Goal: Use online tool/utility: Use online tool/utility

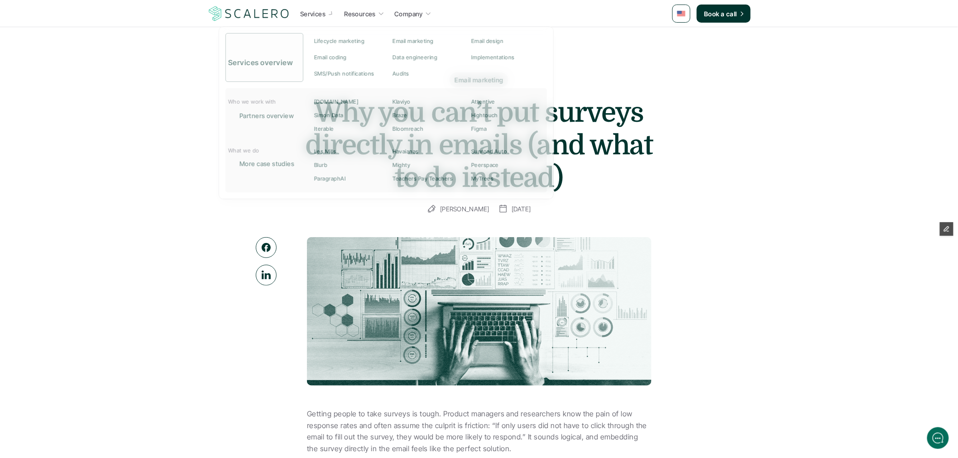
click at [244, 10] on img at bounding box center [248, 13] width 83 height 17
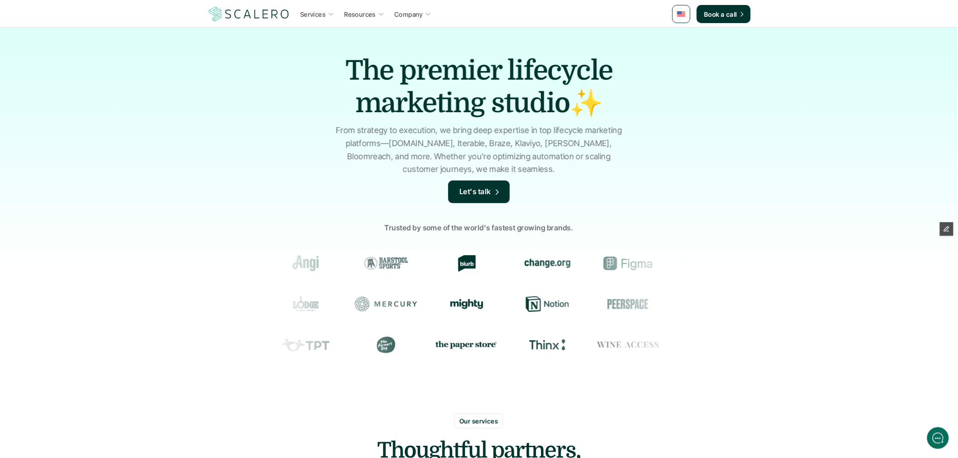
click at [315, 6] on link "Services" at bounding box center [316, 14] width 39 height 16
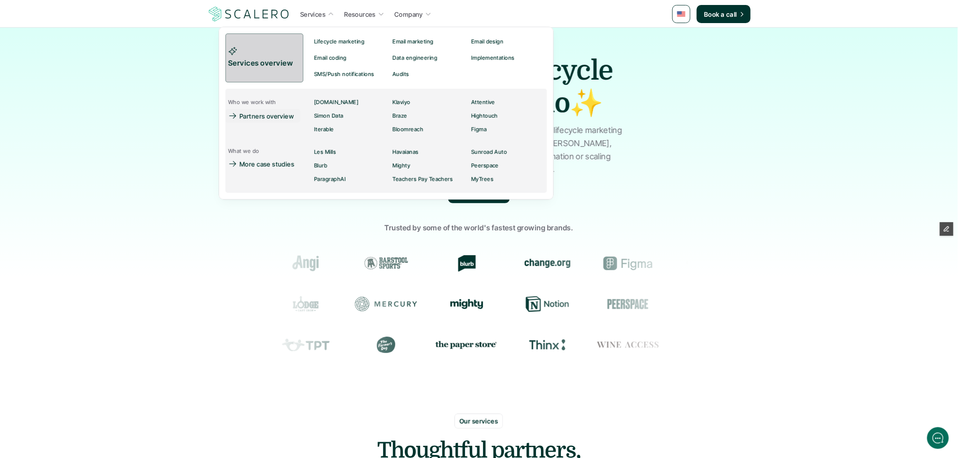
click at [266, 73] on link "Services overview" at bounding box center [264, 57] width 78 height 49
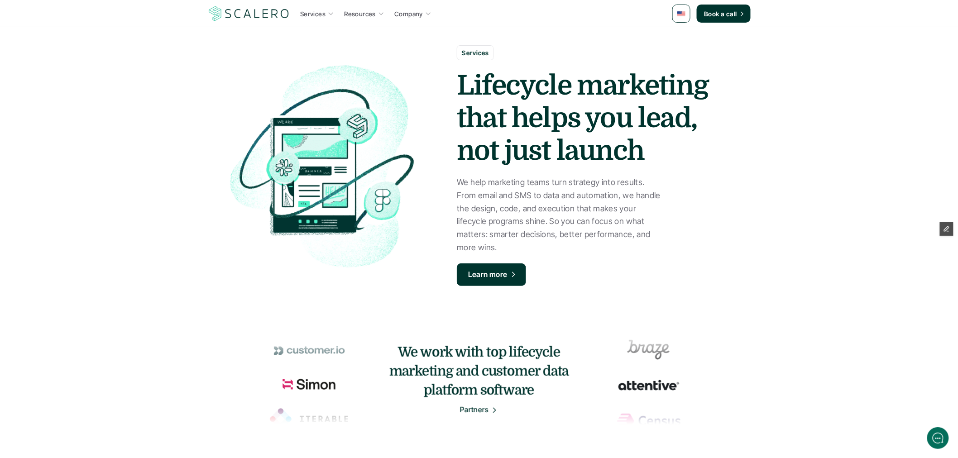
click at [680, 15] on img at bounding box center [681, 13] width 8 height 5
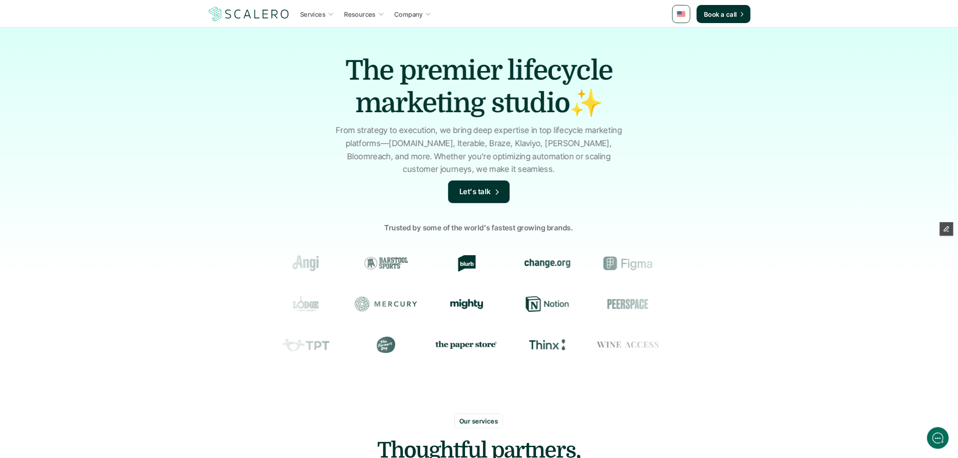
click at [680, 15] on img at bounding box center [681, 13] width 8 height 5
click at [685, 34] on img at bounding box center [681, 36] width 7 height 5
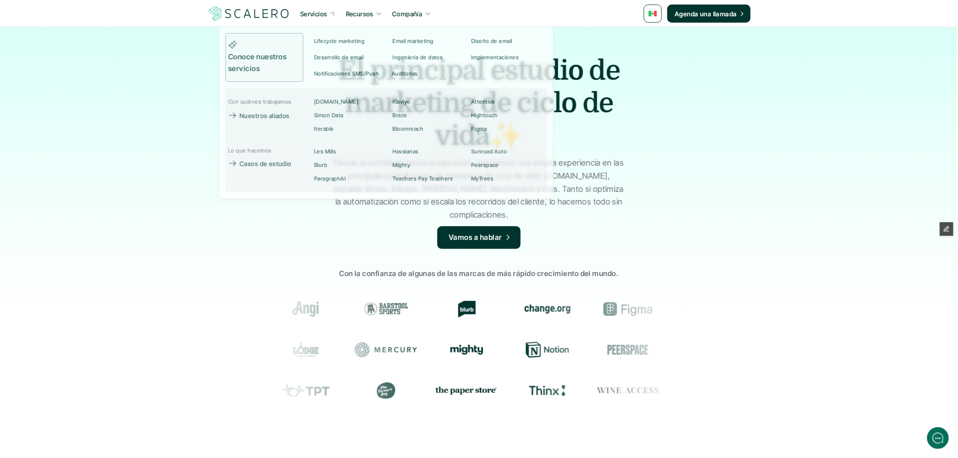
drag, startPoint x: 694, startPoint y: 146, endPoint x: 675, endPoint y: 90, distance: 59.5
click at [675, 90] on div "El principal estudio de marketing de ciclo de vida✨ Desde la estrategia hasta l…" at bounding box center [479, 239] width 958 height 425
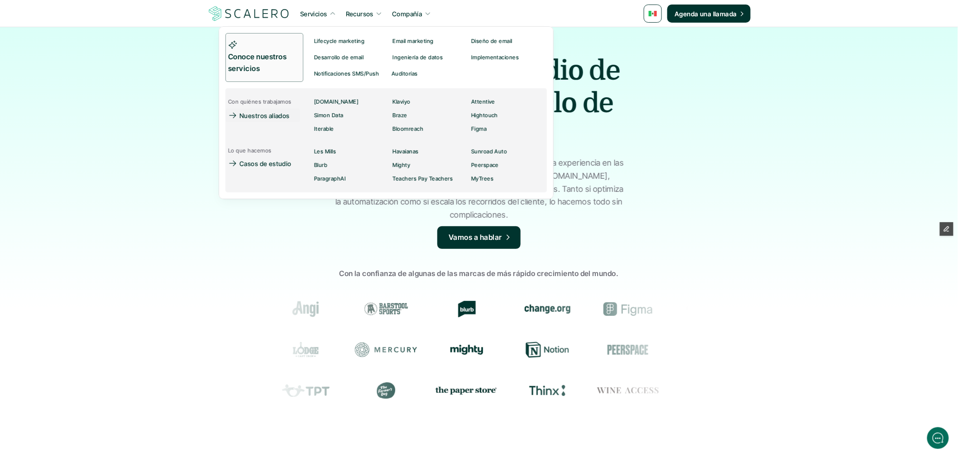
click at [262, 62] on p "Conoce nuestros servicios" at bounding box center [261, 62] width 67 height 23
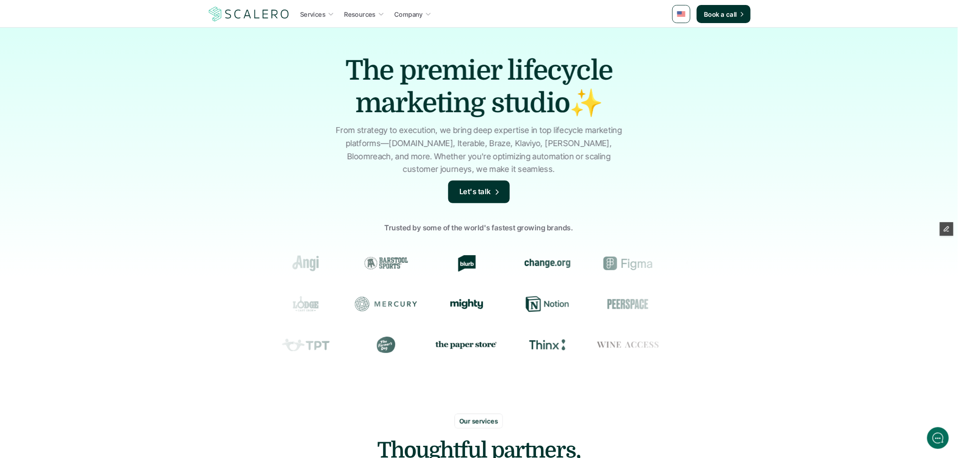
click at [680, 15] on img at bounding box center [681, 13] width 8 height 5
click at [685, 38] on img at bounding box center [681, 36] width 7 height 5
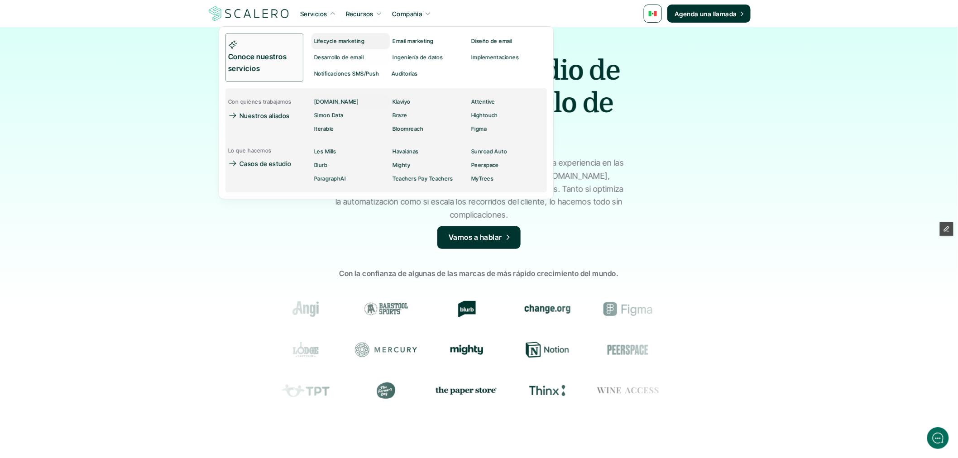
click at [330, 42] on p "Lifecycle marketing" at bounding box center [339, 41] width 50 height 6
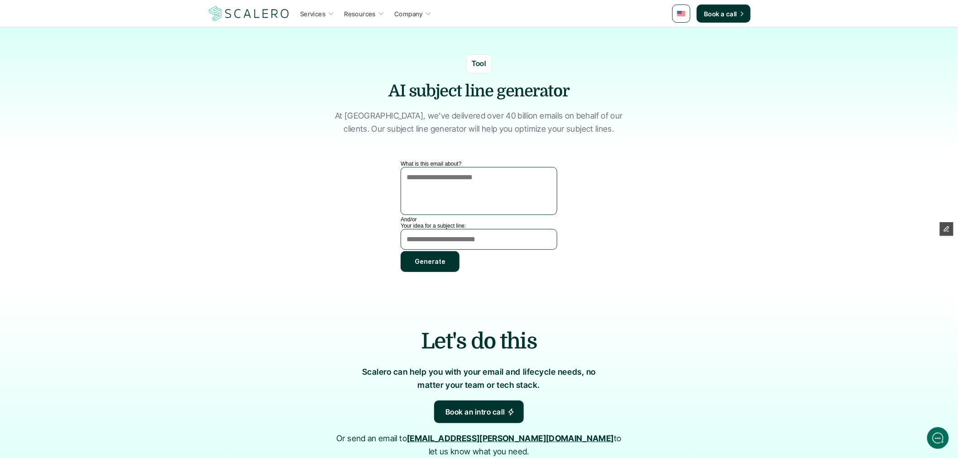
click at [636, 177] on section "What is this email about? And/or Your idea for a subject line: Generate" at bounding box center [479, 221] width 530 height 120
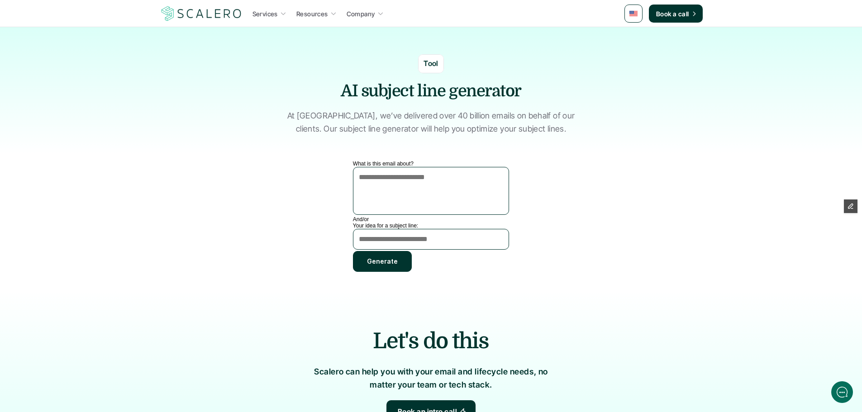
click at [629, 201] on section "What is this email about? And/or Your idea for a subject line: Generate" at bounding box center [432, 221] width 530 height 120
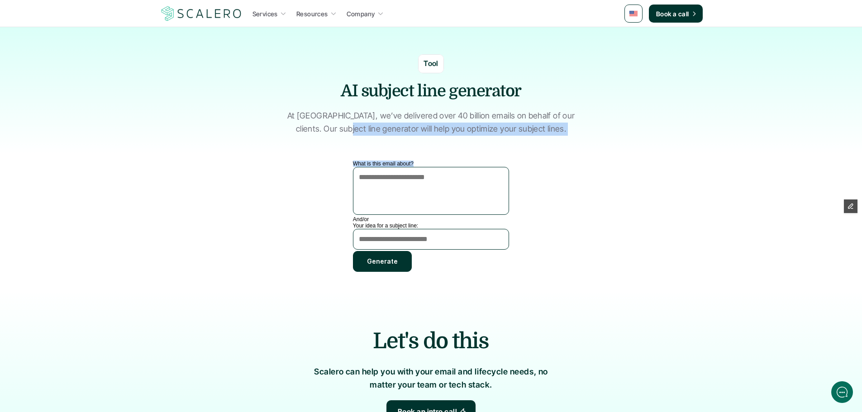
drag, startPoint x: 363, startPoint y: 159, endPoint x: 401, endPoint y: 171, distance: 39.8
click at [401, 171] on div "Services Resources Company Book a call Tool AI subject line generator At Scaler…" at bounding box center [431, 374] width 862 height 748
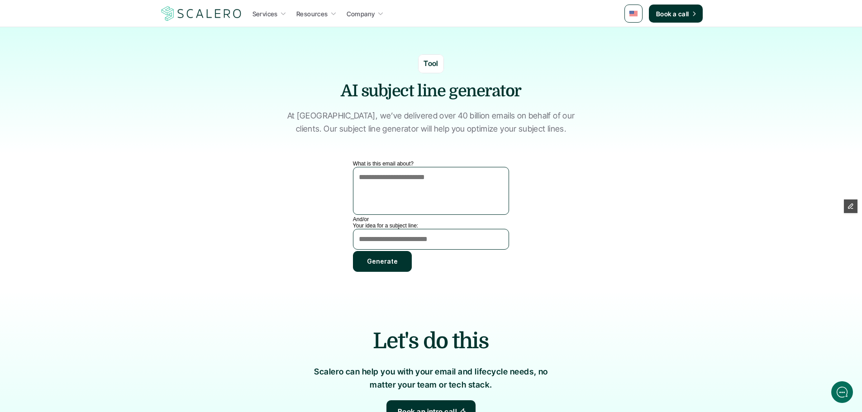
click at [700, 208] on section "What is this email about? And/or Your idea for a subject line: Generate" at bounding box center [431, 225] width 543 height 129
drag, startPoint x: 395, startPoint y: 161, endPoint x: 424, endPoint y: 182, distance: 35.7
click at [424, 182] on div "What is this email about?" at bounding box center [431, 189] width 156 height 56
click at [423, 163] on div "What is this email about?" at bounding box center [431, 189] width 156 height 56
click at [408, 168] on textarea "What is this email about?" at bounding box center [431, 191] width 156 height 48
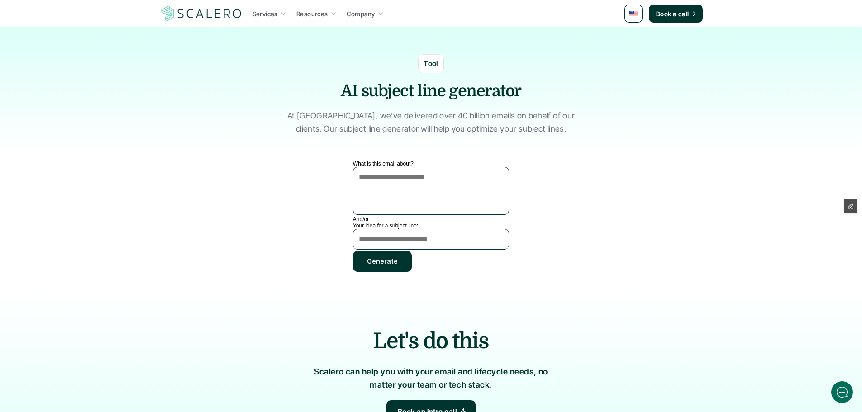
click at [406, 168] on textarea "What is this email about?" at bounding box center [431, 191] width 156 height 48
click at [396, 162] on label "What is this email about?" at bounding box center [383, 164] width 61 height 6
click at [396, 167] on textarea "What is this email about?" at bounding box center [431, 191] width 156 height 48
click at [396, 162] on label "What is this email about?" at bounding box center [383, 164] width 61 height 6
click at [396, 167] on textarea "What is this email about?" at bounding box center [431, 191] width 156 height 48
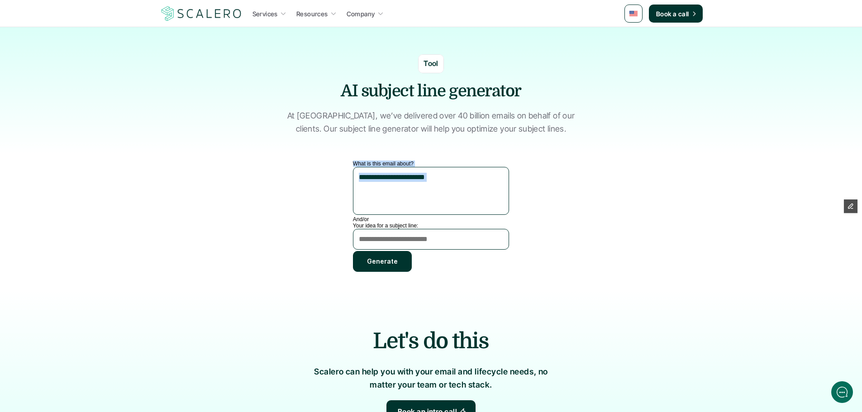
click at [396, 162] on label "What is this email about?" at bounding box center [383, 164] width 61 height 6
click at [396, 167] on textarea "What is this email about?" at bounding box center [431, 191] width 156 height 48
click at [393, 184] on textarea "What is this email about?" at bounding box center [431, 191] width 156 height 48
click at [402, 194] on textarea "What is this email about?" at bounding box center [431, 191] width 156 height 48
click at [389, 175] on textarea "What is this email about?" at bounding box center [431, 191] width 156 height 48
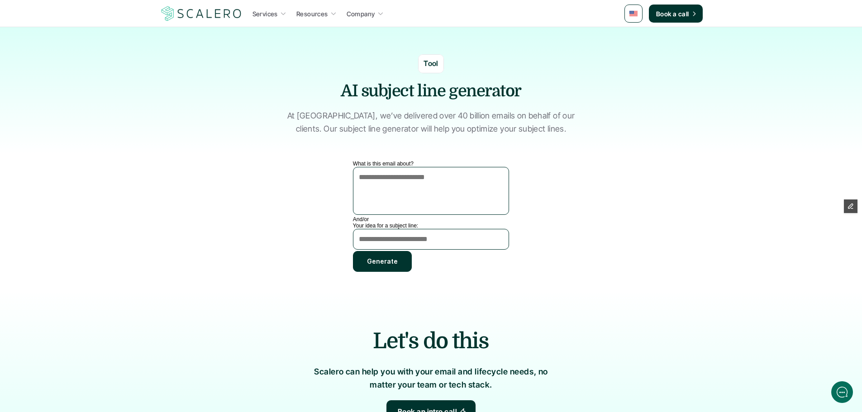
click at [389, 175] on textarea "What is this email about?" at bounding box center [431, 191] width 156 height 48
click at [401, 232] on textarea "Your idea for a subject line:" at bounding box center [431, 239] width 156 height 21
click at [411, 193] on textarea "What is this email about?" at bounding box center [431, 191] width 156 height 48
click at [412, 241] on textarea "Your idea for a subject line:" at bounding box center [431, 239] width 156 height 21
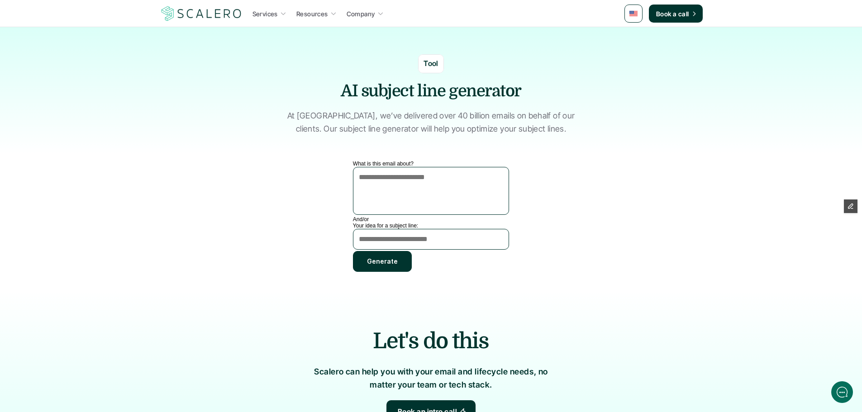
click at [386, 179] on textarea "What is this email about?" at bounding box center [431, 191] width 156 height 48
drag, startPoint x: 415, startPoint y: 225, endPoint x: 341, endPoint y: 218, distance: 74.5
click at [341, 218] on section "What is this email about? And/or Your idea for a subject line: Generate" at bounding box center [432, 221] width 530 height 120
click at [395, 167] on textarea "What is this email about?" at bounding box center [431, 191] width 156 height 48
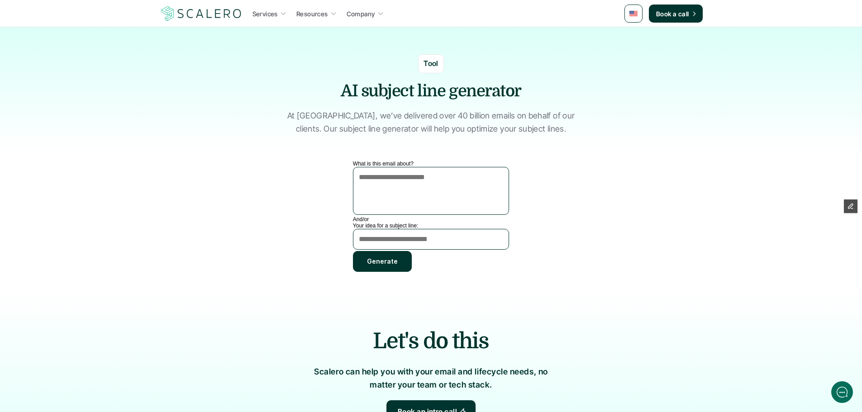
click at [396, 219] on div "What is this email about? And/or Your idea for a subject line: Generate" at bounding box center [431, 216] width 156 height 111
click at [396, 220] on div "What is this email about? And/or Your idea for a subject line: Generate" at bounding box center [431, 216] width 156 height 111
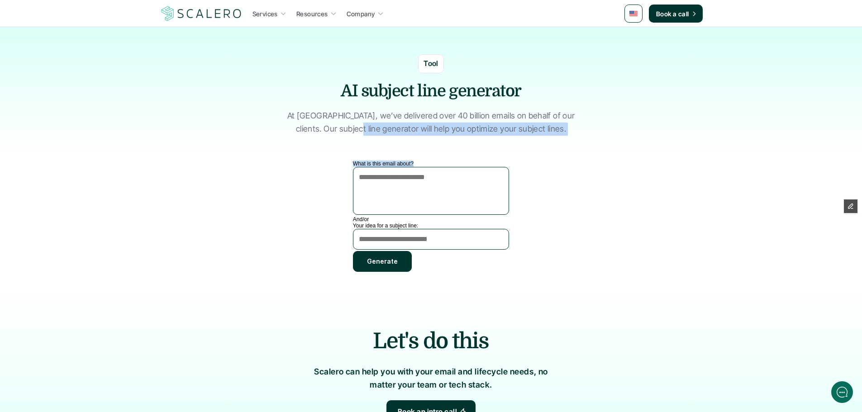
drag, startPoint x: 374, startPoint y: 159, endPoint x: 424, endPoint y: 168, distance: 50.6
click at [424, 168] on div "Services Resources Company Book a call Tool AI subject line generator At Scaler…" at bounding box center [431, 374] width 862 height 748
click at [411, 161] on div "What is this email about?" at bounding box center [431, 189] width 156 height 56
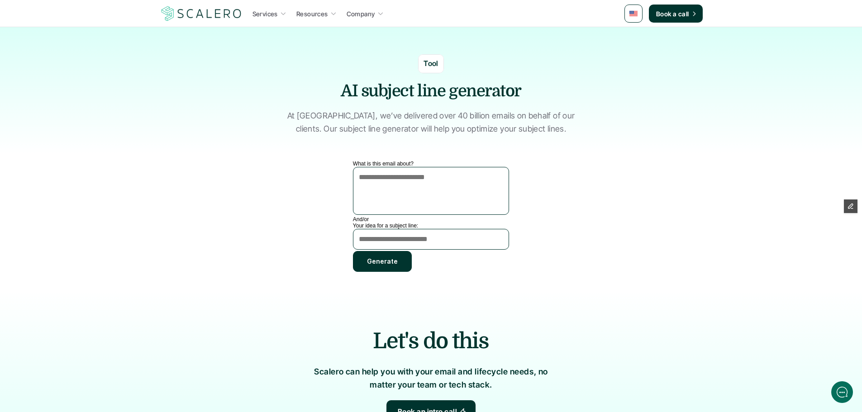
drag, startPoint x: 351, startPoint y: 172, endPoint x: 450, endPoint y: 199, distance: 102.5
click at [450, 199] on textarea "What is this email about?" at bounding box center [431, 191] width 156 height 48
drag, startPoint x: 521, startPoint y: 181, endPoint x: 546, endPoint y: 184, distance: 26.0
click at [547, 185] on section "What is this email about? And/or Your idea for a subject line: Generate" at bounding box center [432, 221] width 530 height 120
drag, startPoint x: 482, startPoint y: 162, endPoint x: 466, endPoint y: 160, distance: 15.6
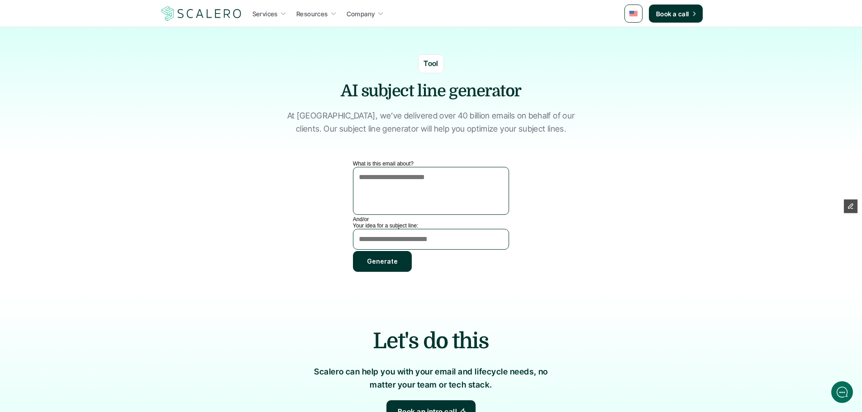
click at [481, 162] on div "What is this email about?" at bounding box center [431, 189] width 156 height 56
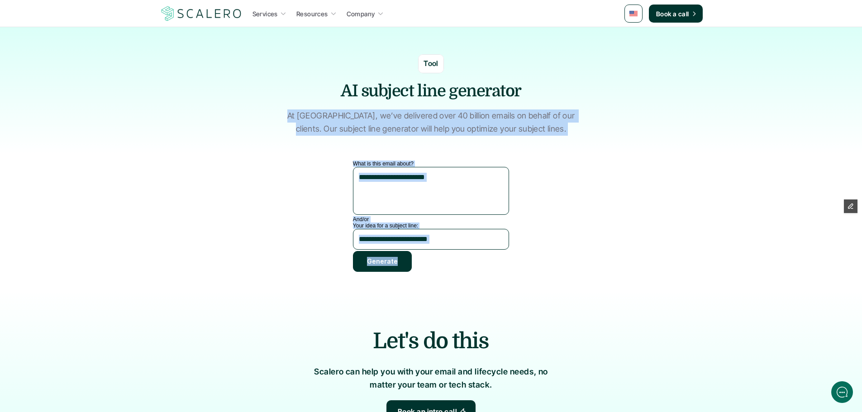
drag, startPoint x: 291, startPoint y: 112, endPoint x: 448, endPoint y: 283, distance: 231.9
click at [448, 283] on div "Services Resources Company Book a call Tool AI subject line generator At Scaler…" at bounding box center [431, 374] width 862 height 748
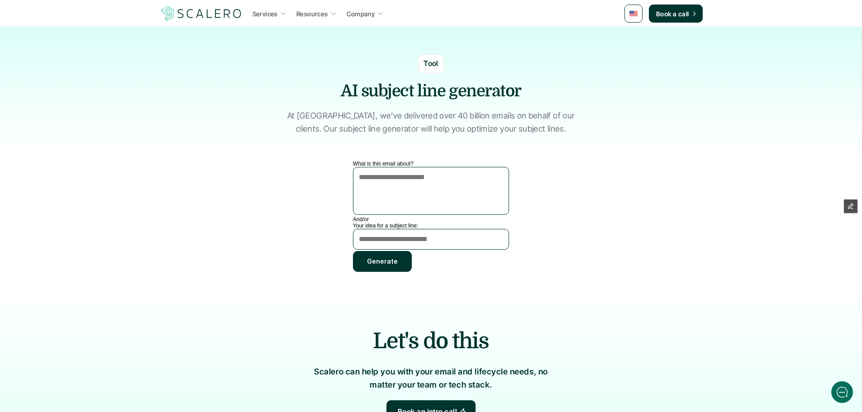
click at [486, 285] on section "What is this email about? And/or Your idea for a subject line: Generate" at bounding box center [431, 225] width 543 height 129
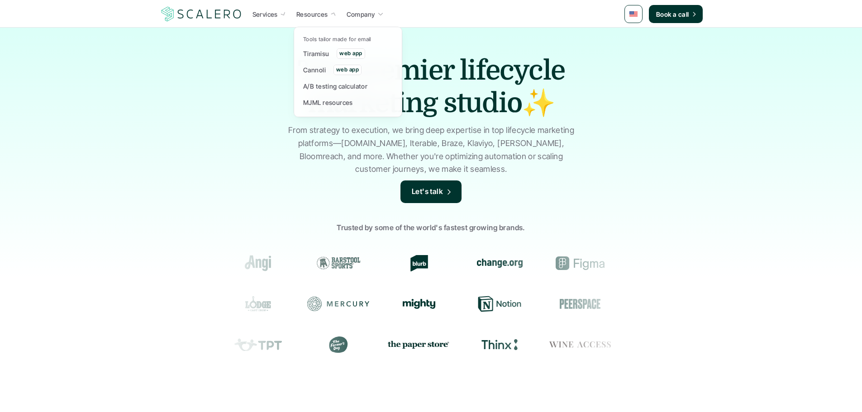
click at [336, 15] on link "Resources" at bounding box center [317, 14] width 46 height 16
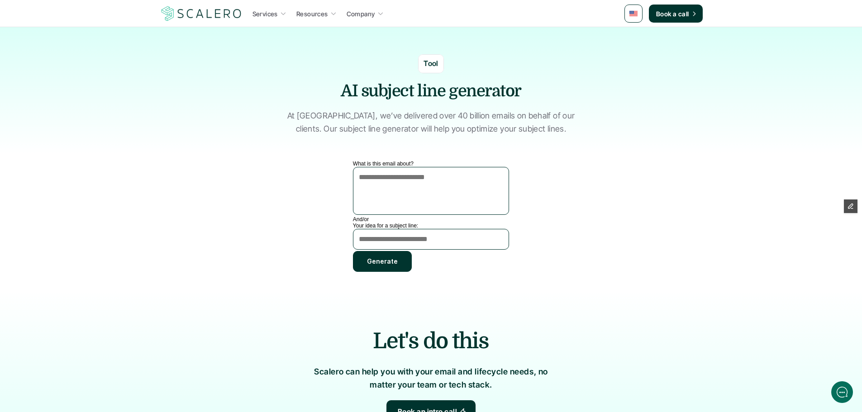
click at [377, 164] on label "What is this email about?" at bounding box center [383, 164] width 61 height 6
click at [377, 167] on textarea "What is this email about?" at bounding box center [431, 191] width 156 height 48
click at [377, 164] on label "What is this email about?" at bounding box center [383, 164] width 61 height 6
click at [377, 167] on textarea "What is this email about?" at bounding box center [431, 191] width 156 height 48
click at [376, 163] on label "What is this email about?" at bounding box center [383, 164] width 61 height 6
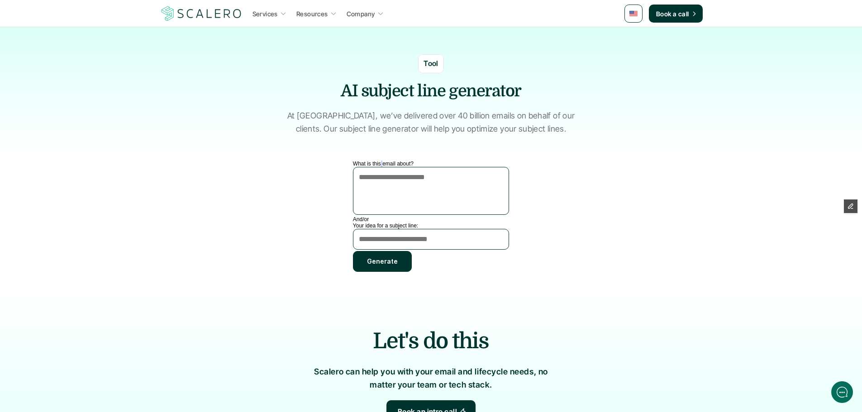
click at [376, 167] on textarea "What is this email about?" at bounding box center [431, 191] width 156 height 48
click at [376, 163] on label "What is this email about?" at bounding box center [383, 164] width 61 height 6
click at [376, 167] on textarea "What is this email about?" at bounding box center [431, 191] width 156 height 48
click at [376, 163] on label "What is this email about?" at bounding box center [383, 164] width 61 height 6
click at [376, 167] on textarea "What is this email about?" at bounding box center [431, 191] width 156 height 48
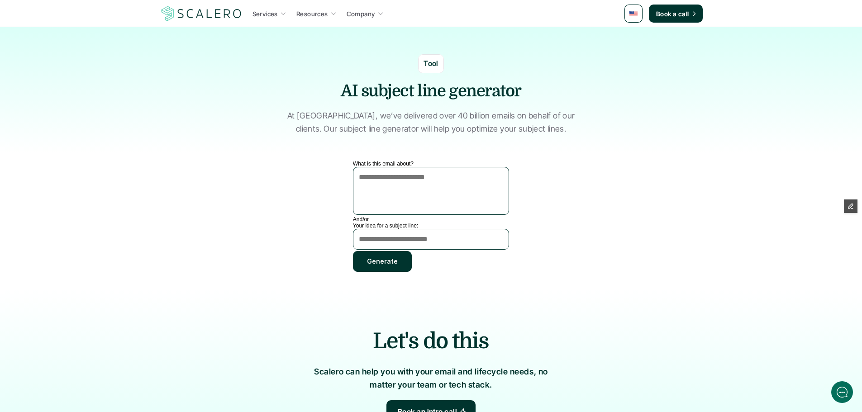
click at [287, 146] on section "Tool AI subject line generator At [GEOGRAPHIC_DATA], we’ve delivered over 40 bi…" at bounding box center [431, 90] width 862 height 127
